Goal: Information Seeking & Learning: Learn about a topic

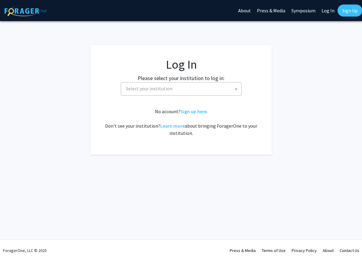
click at [152, 87] on span "Select your institution" at bounding box center [149, 89] width 46 height 6
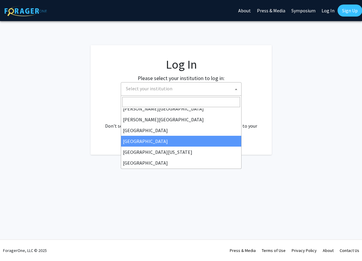
scroll to position [20, 0]
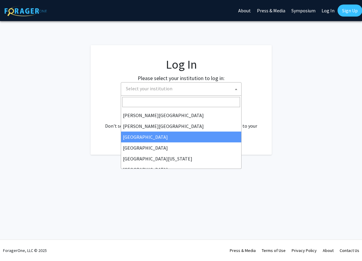
select select "6"
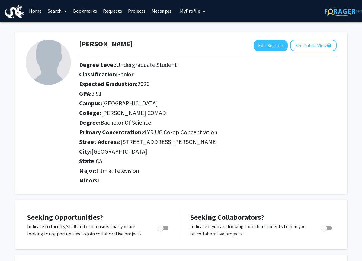
click at [50, 10] on link "Search" at bounding box center [57, 10] width 25 height 21
click at [65, 36] on span "Students" at bounding box center [63, 40] width 37 height 12
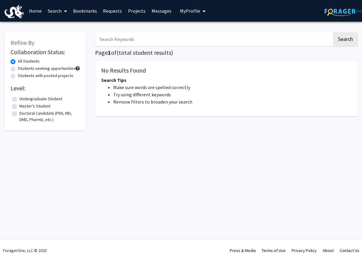
click at [119, 37] on input "Search Keywords" at bounding box center [213, 39] width 237 height 14
type input "climate"
click at [333, 32] on button "Search" at bounding box center [345, 39] width 25 height 14
click at [343, 40] on button "Search" at bounding box center [345, 39] width 25 height 14
drag, startPoint x: 120, startPoint y: 37, endPoint x: 89, endPoint y: 36, distance: 31.4
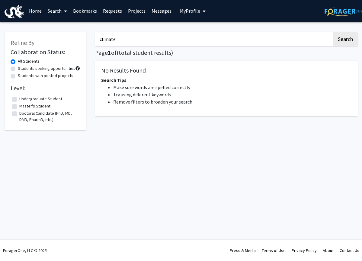
click at [89, 36] on div "Refine By Collaboration Status: All Students Students seeking opportunities Stu…" at bounding box center [181, 83] width 362 height 115
click at [60, 10] on link "Search" at bounding box center [57, 10] width 25 height 21
click at [62, 23] on span "Faculty/Staff" at bounding box center [67, 28] width 44 height 12
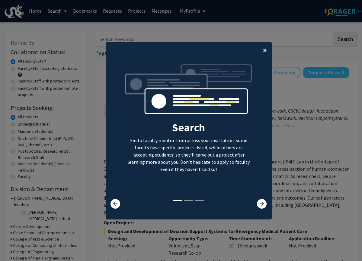
click at [265, 51] on span "×" at bounding box center [265, 50] width 4 height 9
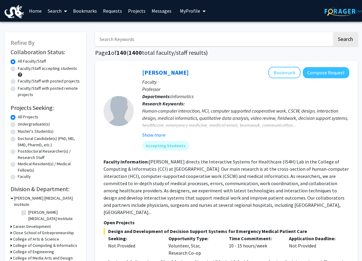
click at [170, 42] on input "Search Keywords" at bounding box center [213, 39] width 237 height 14
type input "climate"
click at [333, 32] on button "Search" at bounding box center [345, 39] width 25 height 14
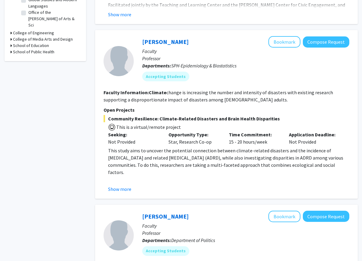
scroll to position [222, 0]
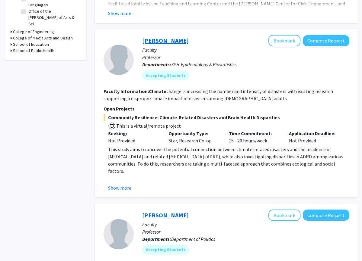
click at [171, 42] on link "Yvonne Michael" at bounding box center [165, 41] width 46 height 8
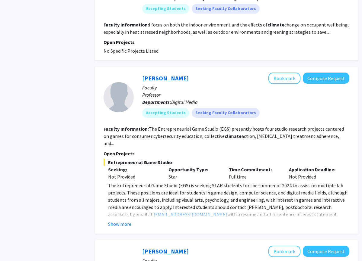
scroll to position [628, 0]
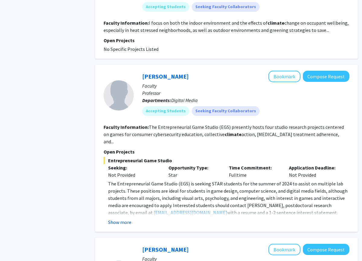
click at [126, 219] on button "Show more" at bounding box center [119, 222] width 23 height 7
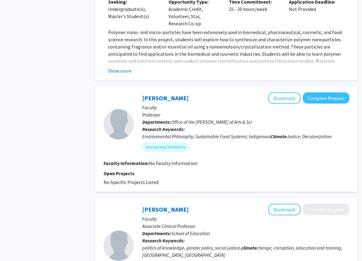
scroll to position [1250, 0]
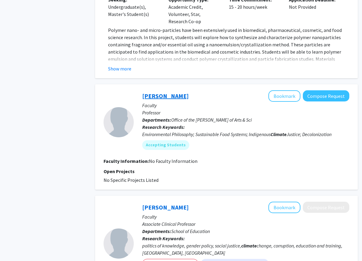
click at [168, 92] on link "Andrew Smith" at bounding box center [165, 96] width 46 height 8
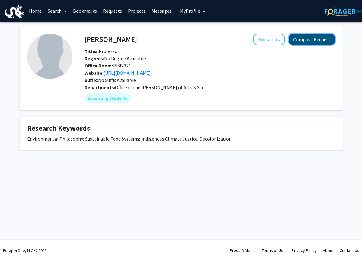
click at [299, 38] on button "Compose Request" at bounding box center [311, 39] width 46 height 11
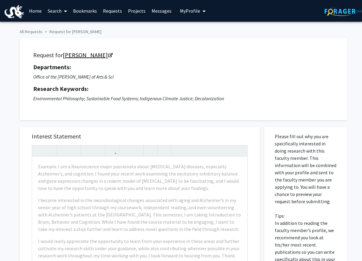
click at [108, 56] on icon "Opens in a new tab" at bounding box center [110, 56] width 4 height 4
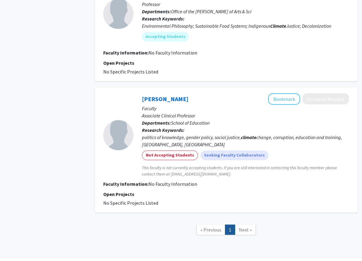
scroll to position [1250, 0]
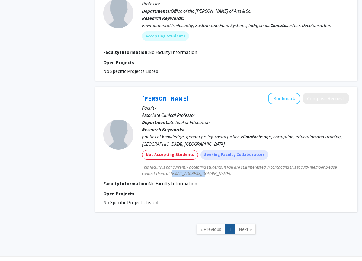
drag, startPoint x: 170, startPoint y: 166, endPoint x: 201, endPoint y: 167, distance: 31.4
click at [201, 167] on span "This faculty is not currently accepting students. If you are still interested i…" at bounding box center [245, 170] width 207 height 13
copy span "kek72@drexel.edu"
click at [248, 226] on span "Next »" at bounding box center [245, 229] width 13 height 6
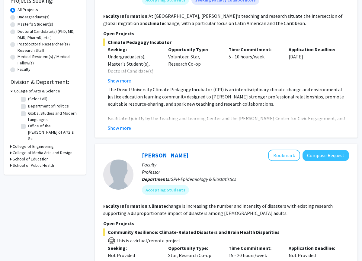
scroll to position [0, 0]
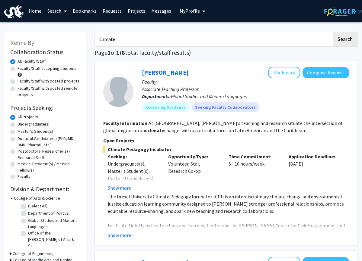
click at [57, 10] on link "Search" at bounding box center [56, 10] width 25 height 21
click at [64, 40] on span "Students" at bounding box center [62, 40] width 37 height 12
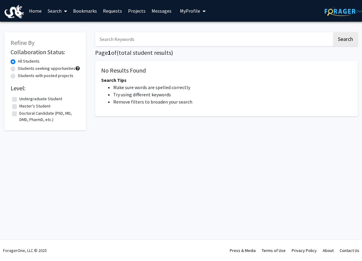
click at [113, 37] on input "Search Keywords" at bounding box center [213, 39] width 237 height 14
type input "climate"
click at [333, 32] on button "Search" at bounding box center [345, 39] width 25 height 14
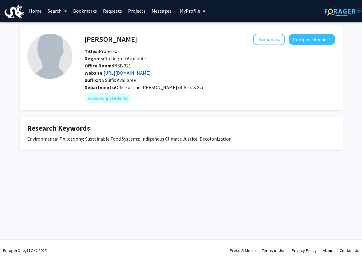
click at [119, 73] on link "[URL][DOMAIN_NAME]" at bounding box center [126, 73] width 47 height 6
